Goal: Find specific page/section: Find specific page/section

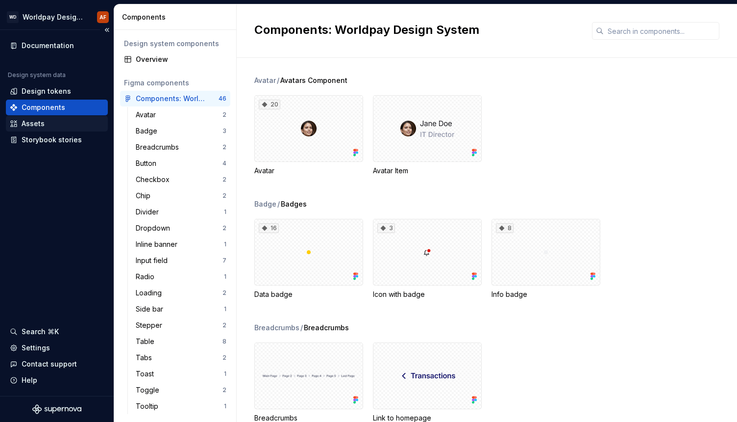
click at [56, 128] on div "Assets" at bounding box center [57, 124] width 102 height 16
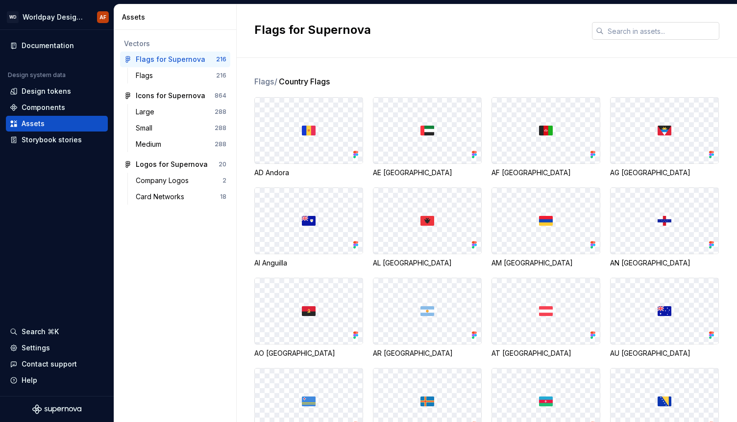
click at [617, 34] on input "text" at bounding box center [662, 31] width 116 height 18
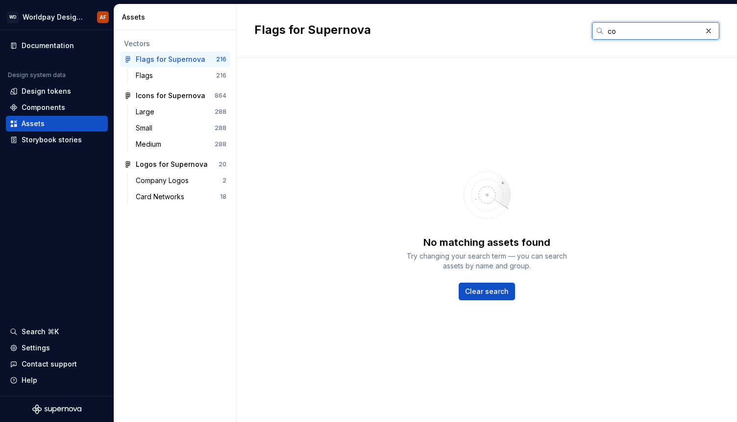
type input "c"
type input "whr"
click at [175, 96] on div "Icons for Supernova" at bounding box center [171, 96] width 70 height 10
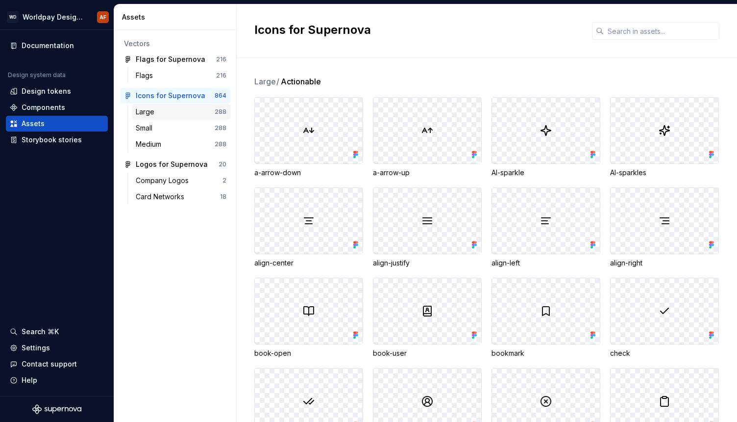
click at [175, 105] on div "Large 288" at bounding box center [181, 112] width 99 height 16
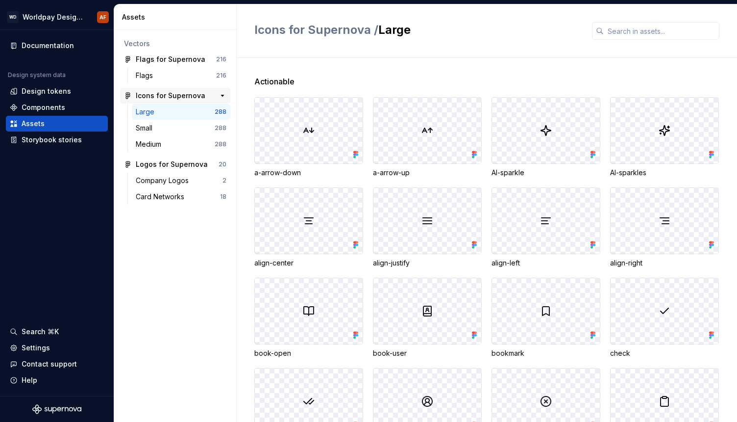
click at [175, 95] on div "Icons for Supernova" at bounding box center [171, 96] width 70 height 10
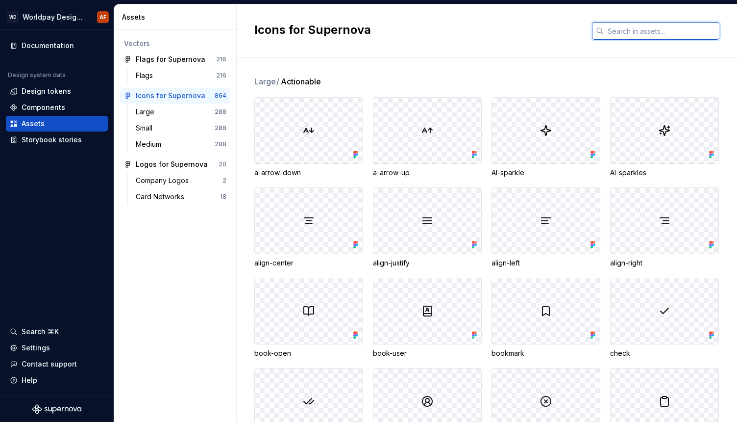
click at [652, 25] on input "text" at bounding box center [662, 31] width 116 height 18
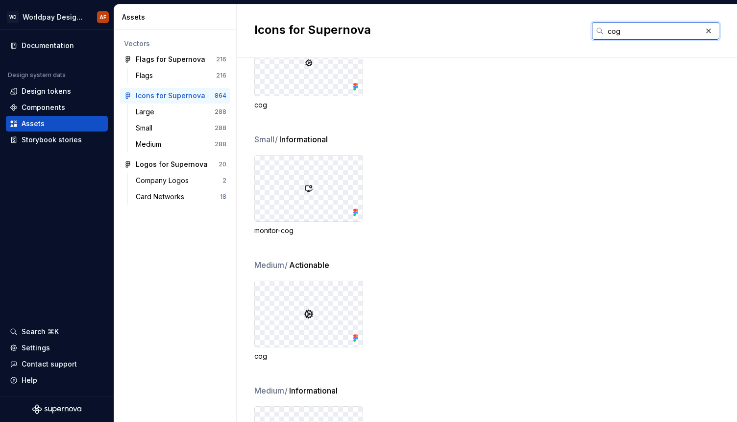
scroll to position [299, 0]
type input "c"
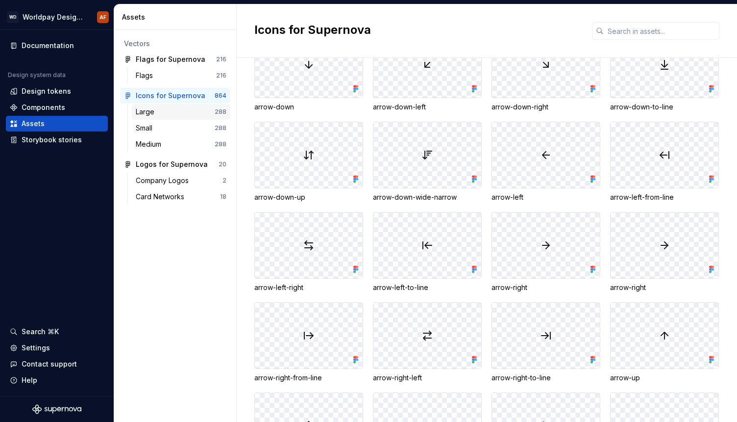
click at [168, 117] on div "Large 288" at bounding box center [181, 112] width 99 height 16
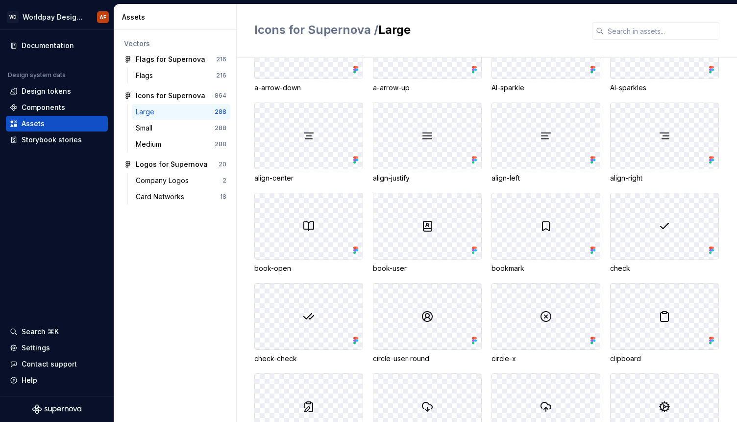
scroll to position [73, 0]
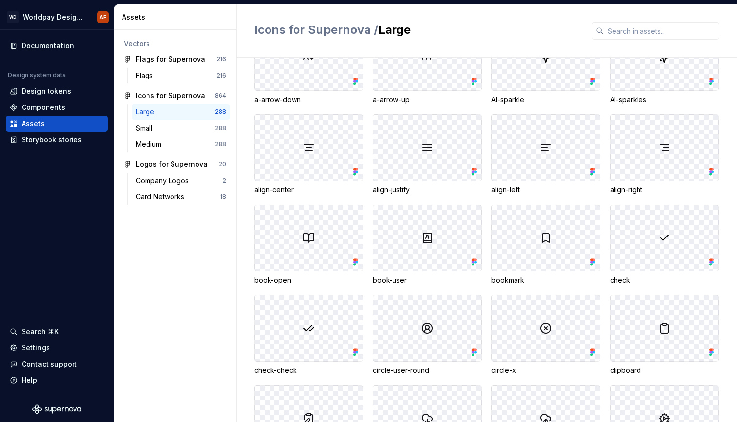
click at [411, 156] on div at bounding box center [428, 148] width 108 height 66
click at [476, 175] on icon at bounding box center [475, 172] width 10 height 10
click at [66, 124] on div "Assets" at bounding box center [57, 124] width 94 height 10
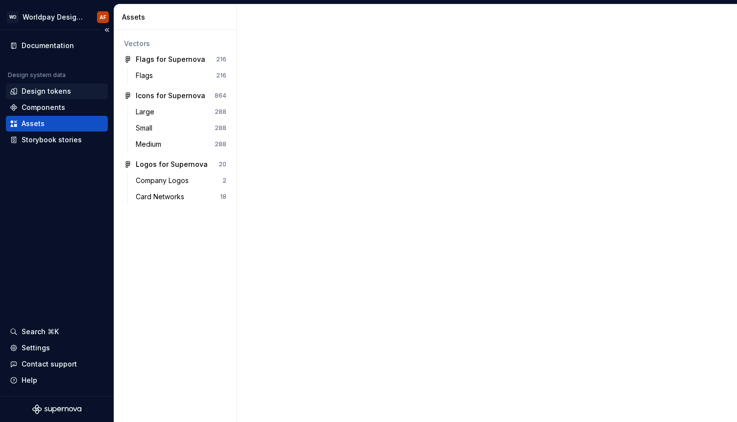
click at [53, 90] on div "Design tokens" at bounding box center [47, 91] width 50 height 10
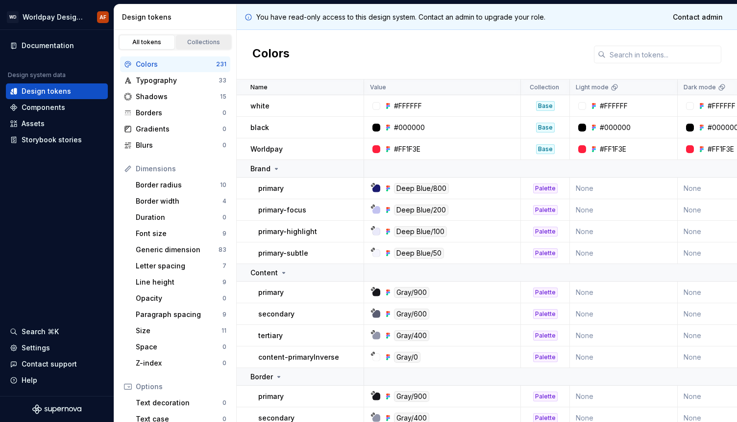
click at [189, 45] on div "Collections" at bounding box center [203, 42] width 49 height 8
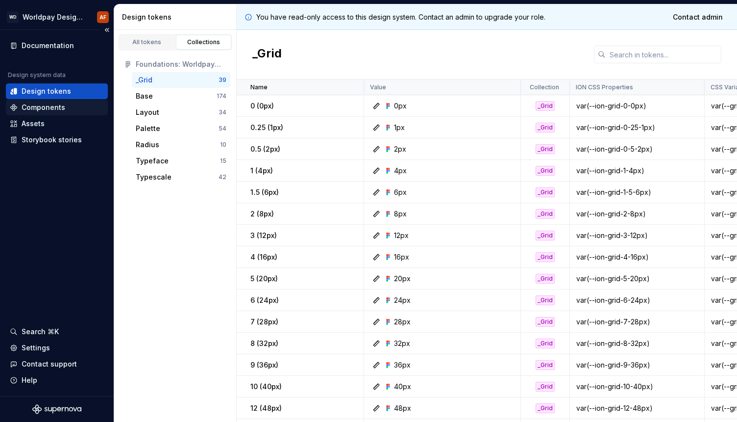
click at [45, 110] on div "Components" at bounding box center [44, 107] width 44 height 10
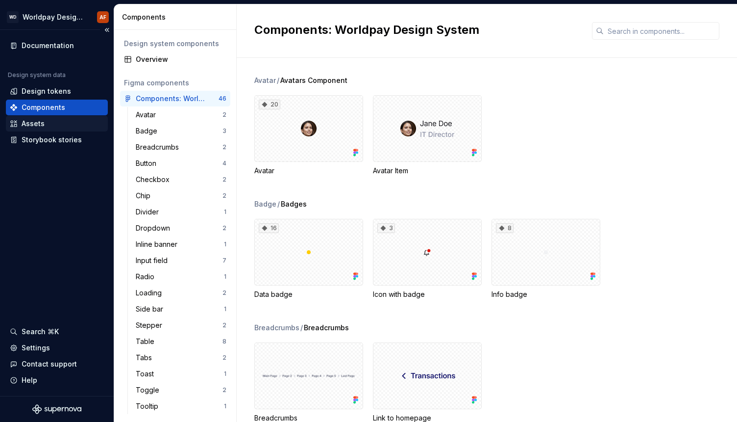
click at [67, 125] on div "Assets" at bounding box center [57, 124] width 94 height 10
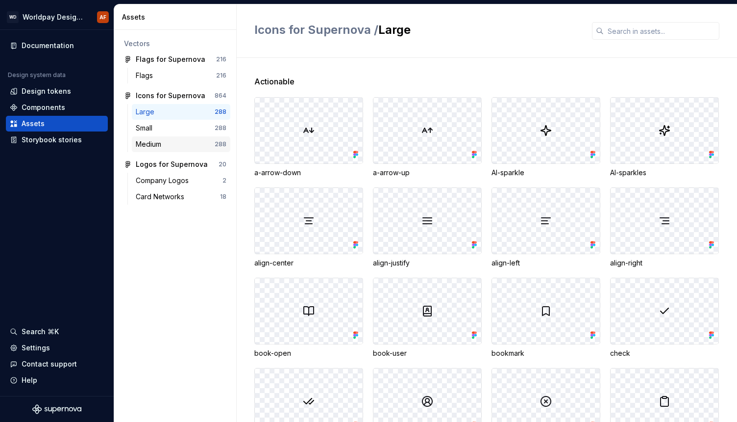
click at [164, 141] on div "Medium" at bounding box center [150, 144] width 29 height 10
click at [351, 154] on icon at bounding box center [356, 155] width 10 height 10
click at [281, 173] on div "a-arrow-down" at bounding box center [308, 173] width 109 height 10
click at [307, 135] on img at bounding box center [309, 130] width 10 height 10
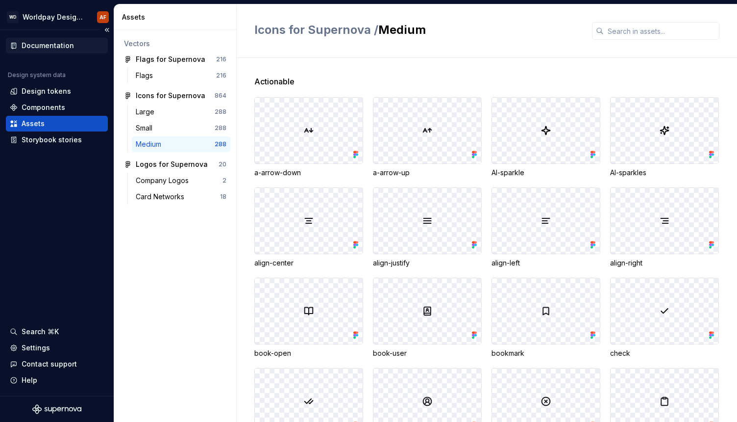
click at [44, 47] on div "Documentation" at bounding box center [48, 46] width 52 height 10
